Goal: Navigation & Orientation: Find specific page/section

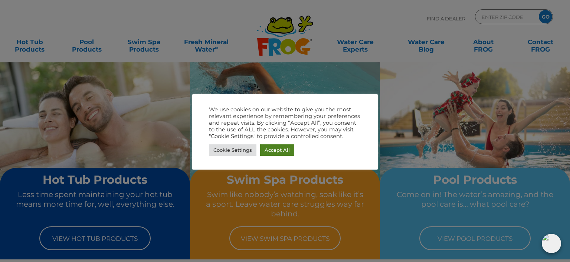
click at [282, 150] on link "Accept All" at bounding box center [277, 150] width 34 height 12
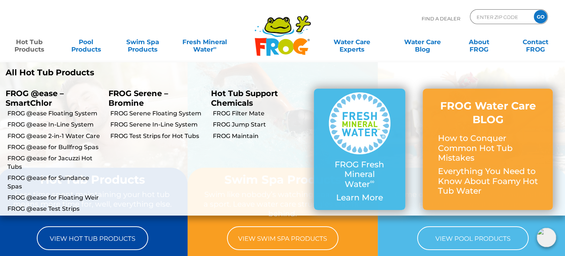
click at [24, 49] on link "Hot Tub Products" at bounding box center [29, 42] width 44 height 15
